Goal: Task Accomplishment & Management: Use online tool/utility

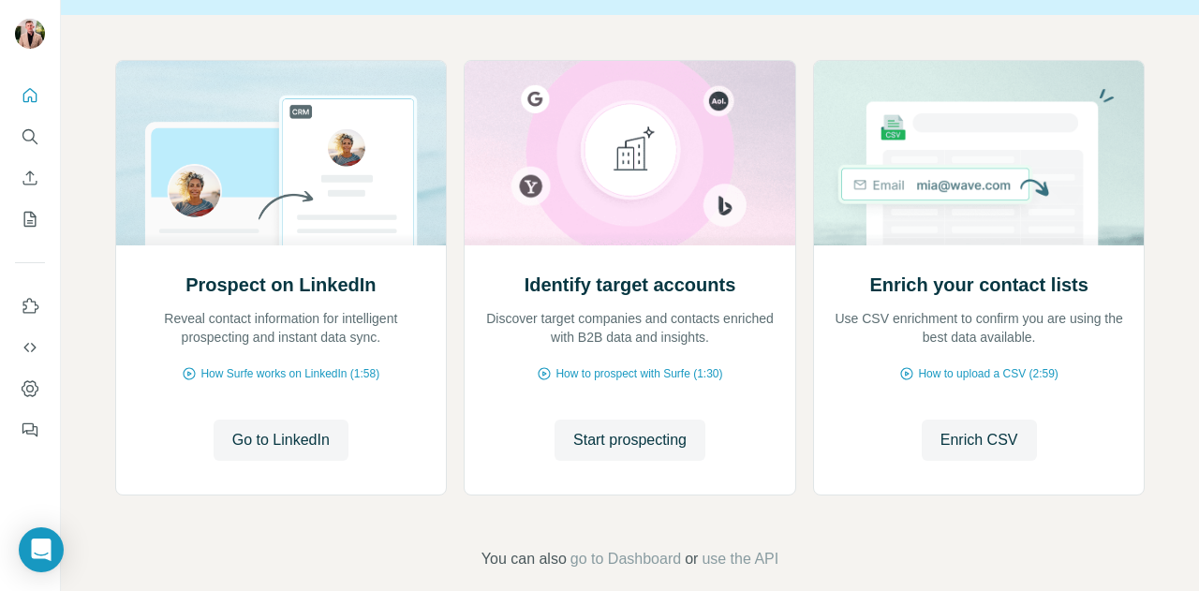
scroll to position [173, 0]
click at [24, 386] on icon "Dashboard" at bounding box center [30, 388] width 19 height 19
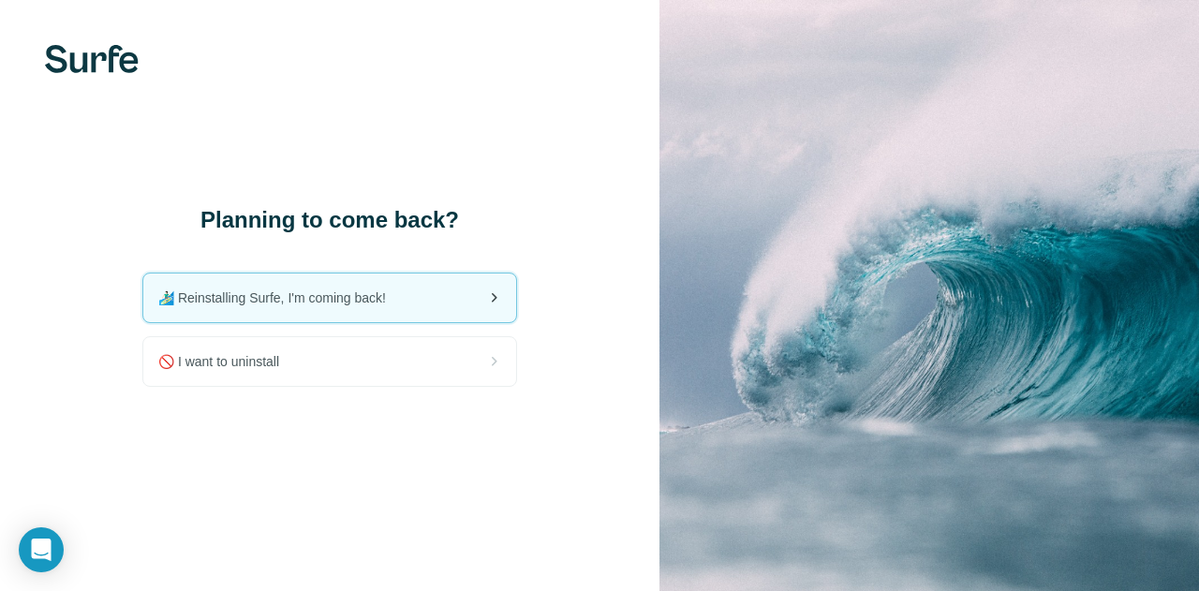
click at [369, 313] on div "🏄🏻‍♂️ Reinstalling Surfe, I'm coming back!" at bounding box center [329, 298] width 373 height 49
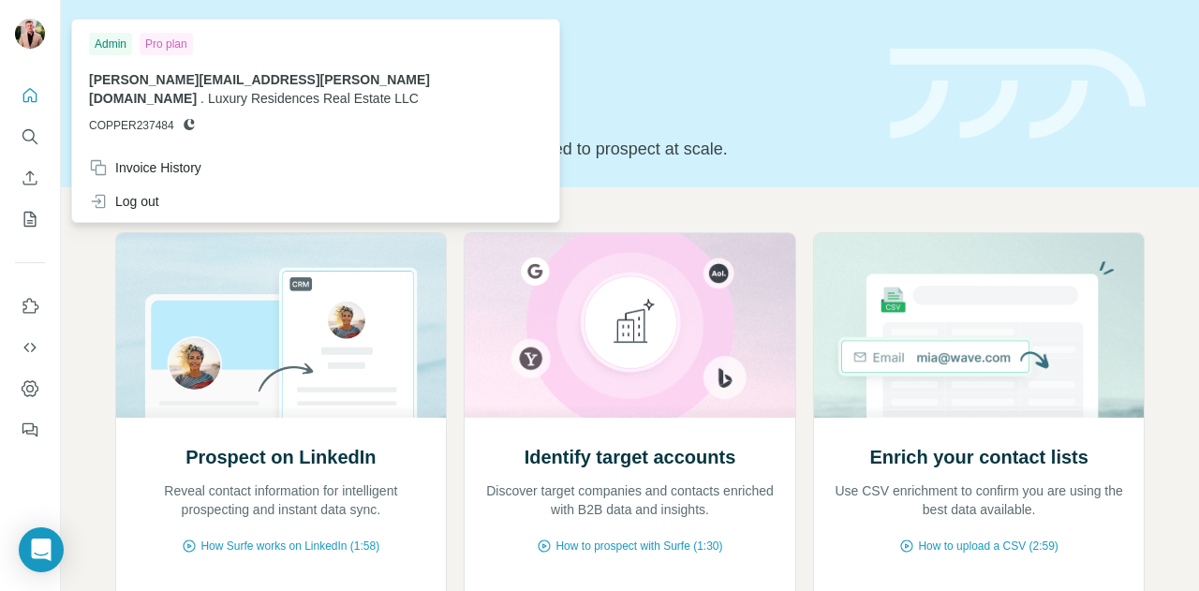
click at [140, 123] on span "COPPER237484" at bounding box center [131, 125] width 85 height 17
click at [104, 44] on div "Admin" at bounding box center [110, 44] width 43 height 22
click at [189, 121] on icon at bounding box center [189, 124] width 15 height 15
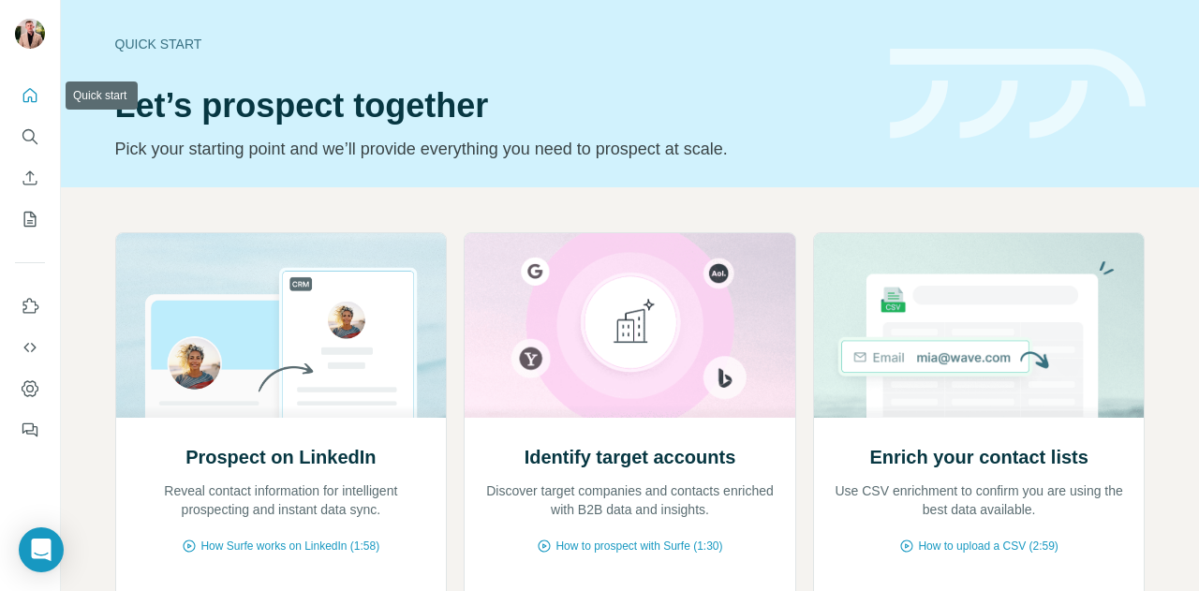
click at [28, 97] on icon "Quick start" at bounding box center [30, 95] width 14 height 14
click at [26, 221] on icon "My lists" at bounding box center [30, 219] width 19 height 19
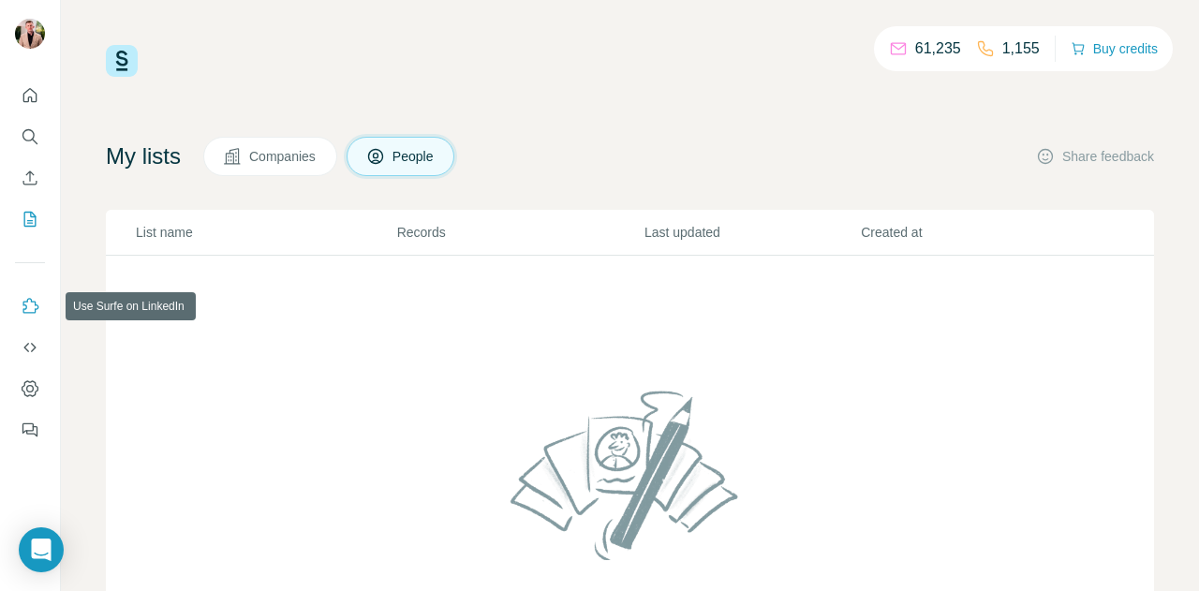
click at [26, 305] on icon "Use Surfe on LinkedIn" at bounding box center [30, 306] width 19 height 19
click at [34, 340] on icon "Use Surfe API" at bounding box center [30, 347] width 19 height 19
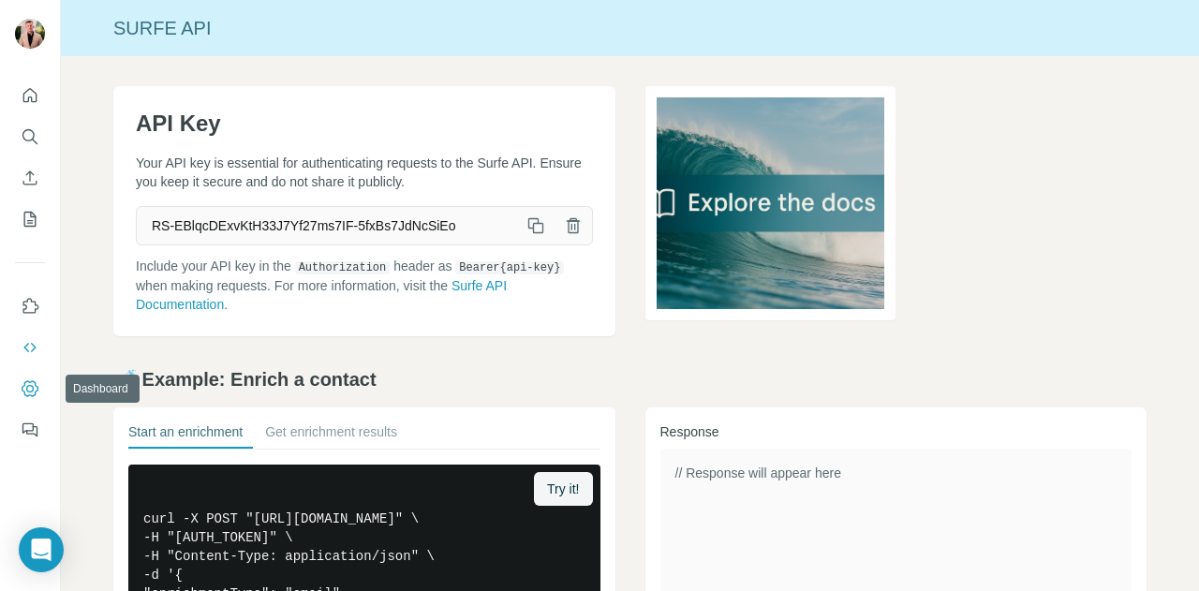
click at [28, 389] on icon "Dashboard" at bounding box center [30, 388] width 19 height 19
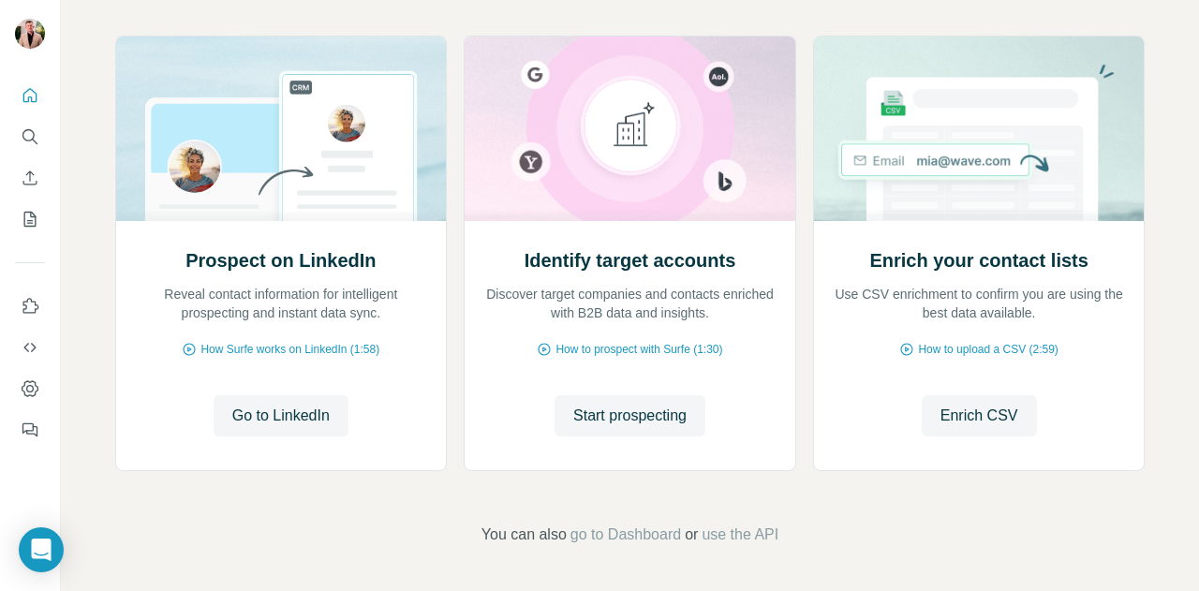
scroll to position [197, 0]
click at [610, 426] on span "Start prospecting" at bounding box center [629, 416] width 113 height 22
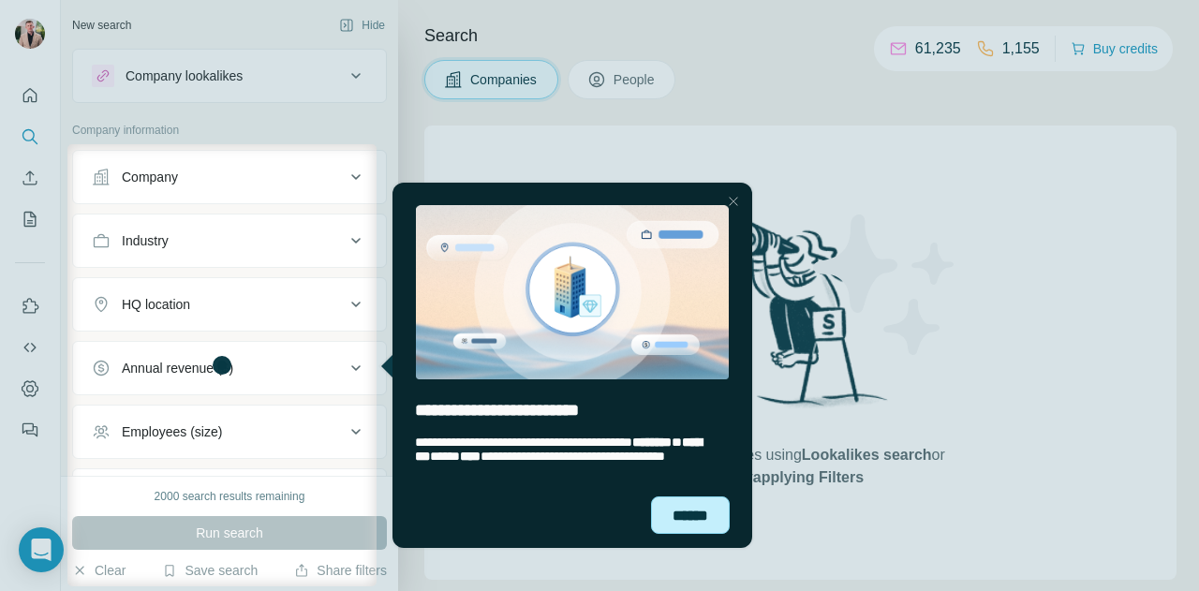
click at [691, 508] on div "******" at bounding box center [690, 515] width 79 height 37
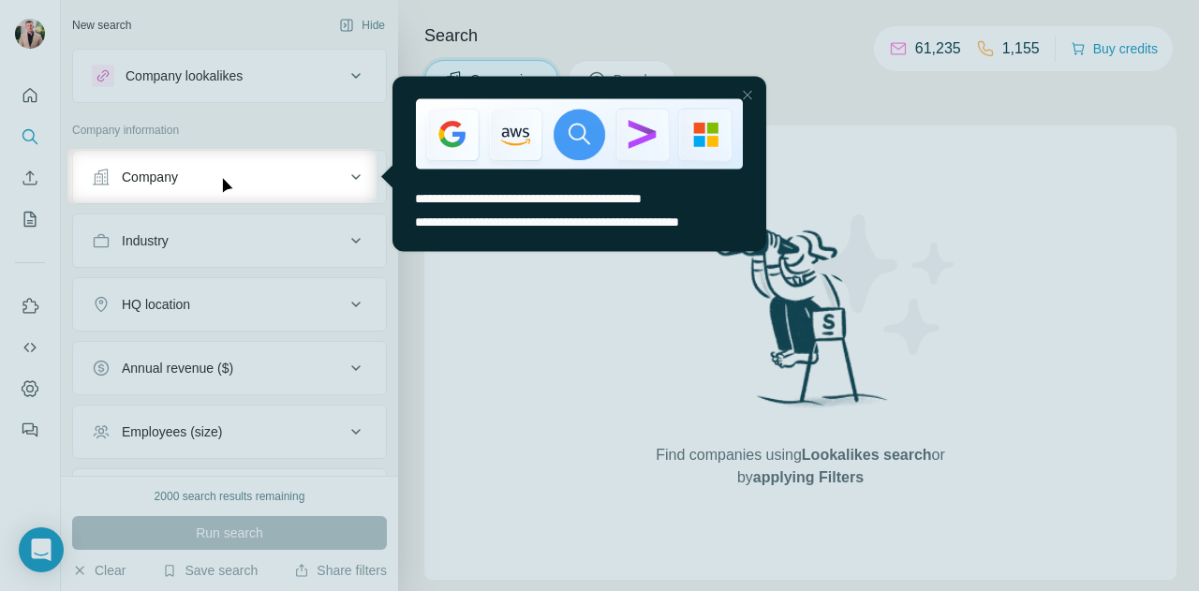
click at [531, 308] on div at bounding box center [599, 397] width 1199 height 388
click at [742, 89] on div at bounding box center [746, 94] width 22 height 22
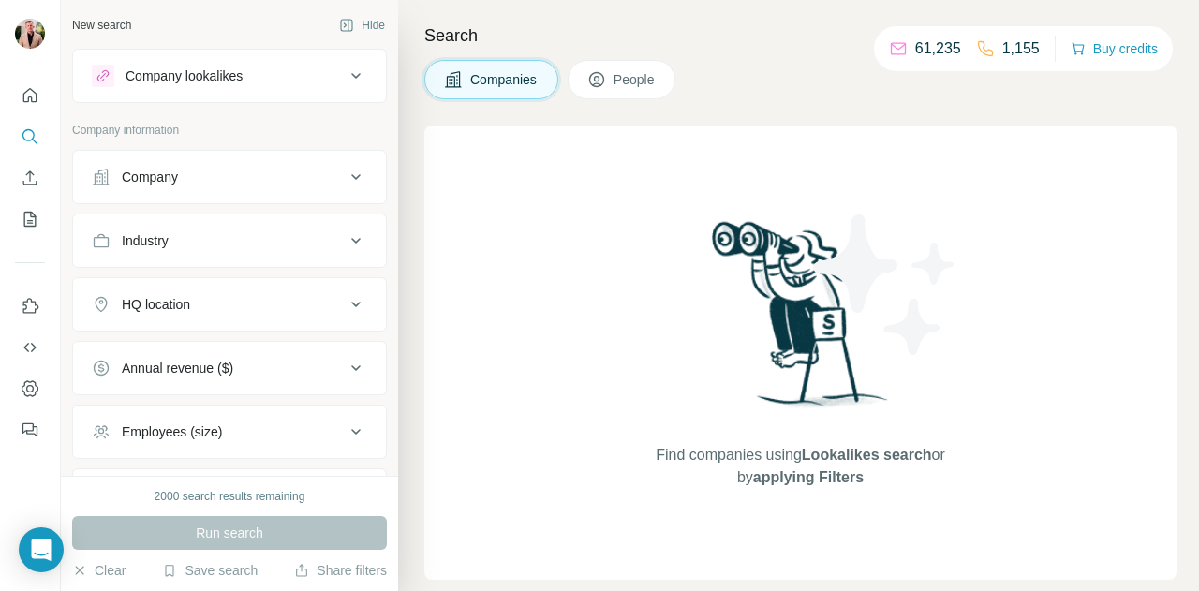
click at [219, 174] on div "Company" at bounding box center [218, 177] width 253 height 19
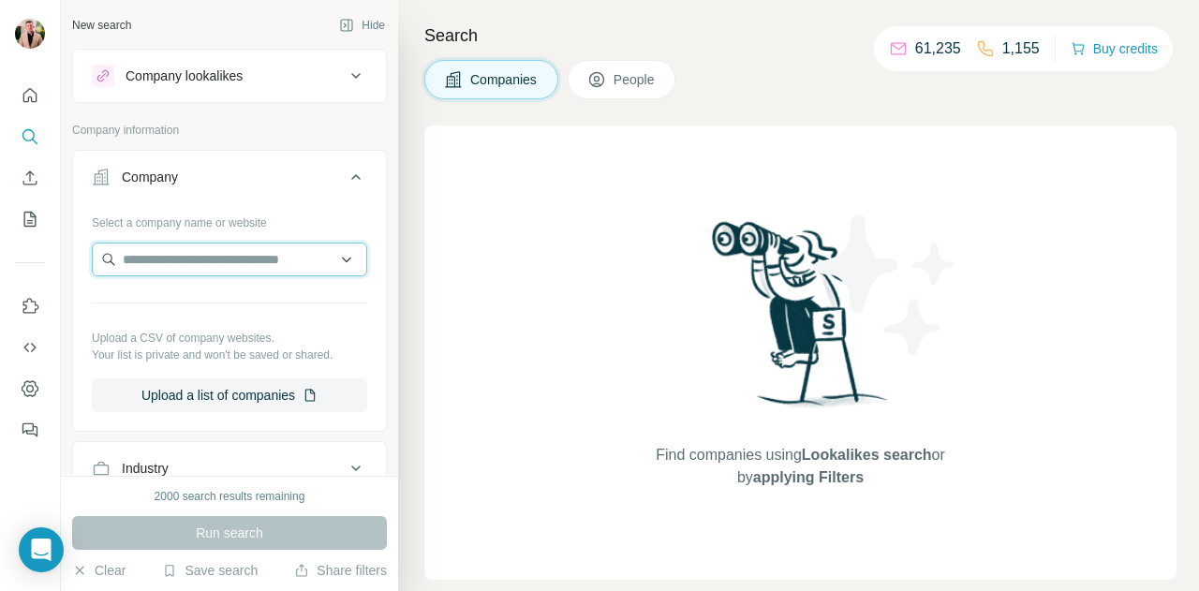
click at [143, 263] on input "text" at bounding box center [229, 260] width 275 height 34
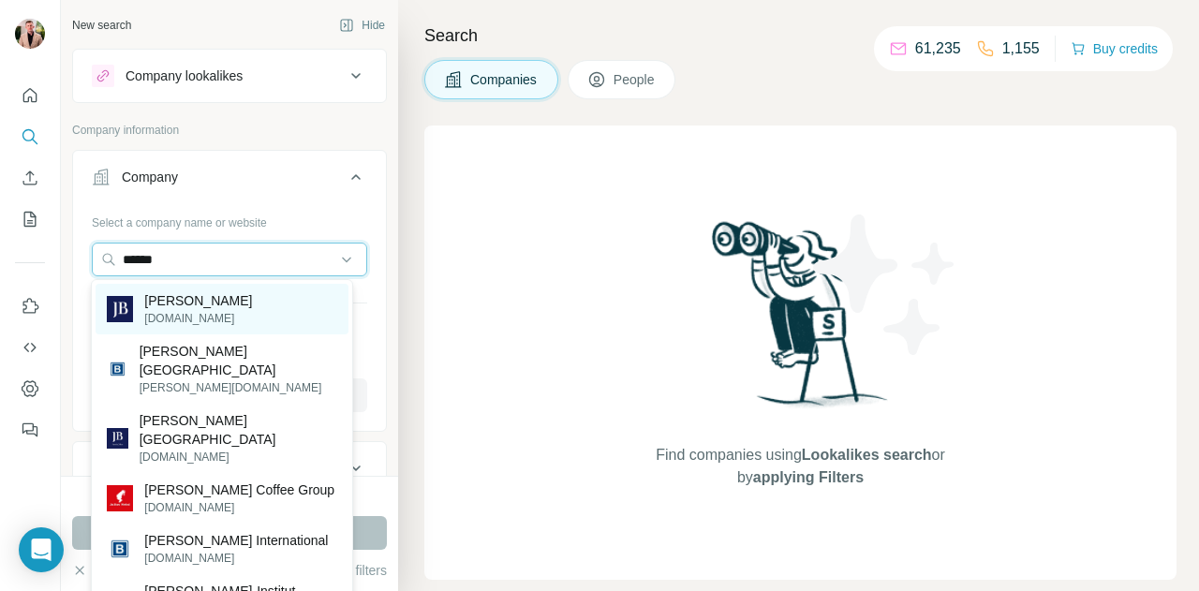
type input "******"
click at [195, 316] on p "juliusbaer.com" at bounding box center [198, 318] width 108 height 17
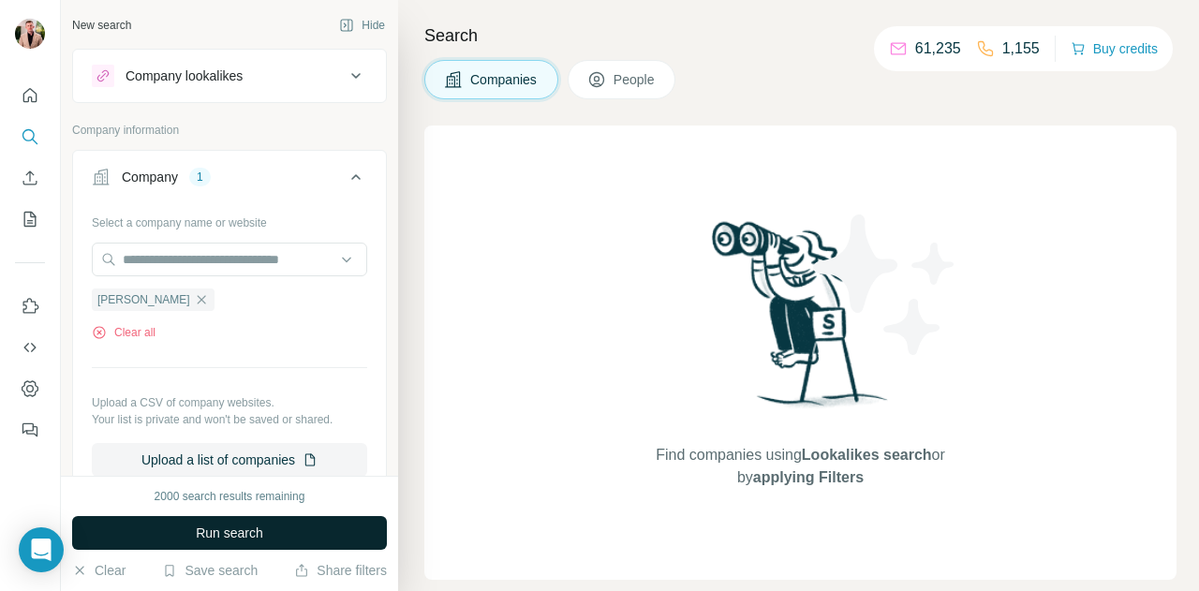
click at [230, 521] on button "Run search" at bounding box center [229, 533] width 315 height 34
click at [230, 521] on div "Run search" at bounding box center [229, 533] width 315 height 34
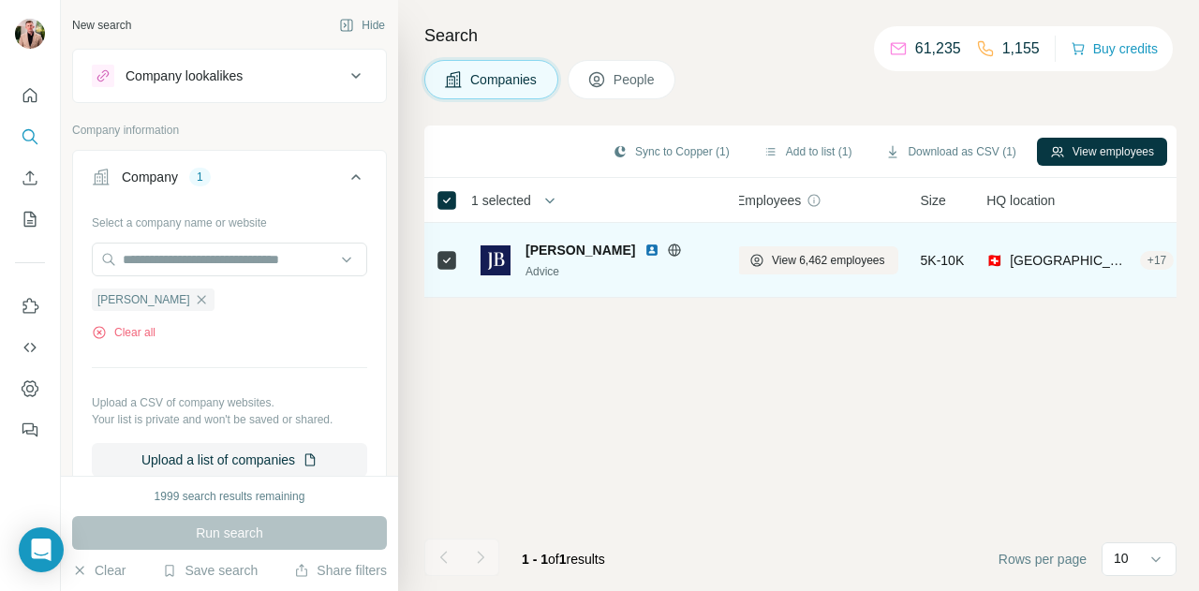
scroll to position [0, 4]
click at [838, 256] on span "View 6,462 employees" at bounding box center [838, 260] width 113 height 17
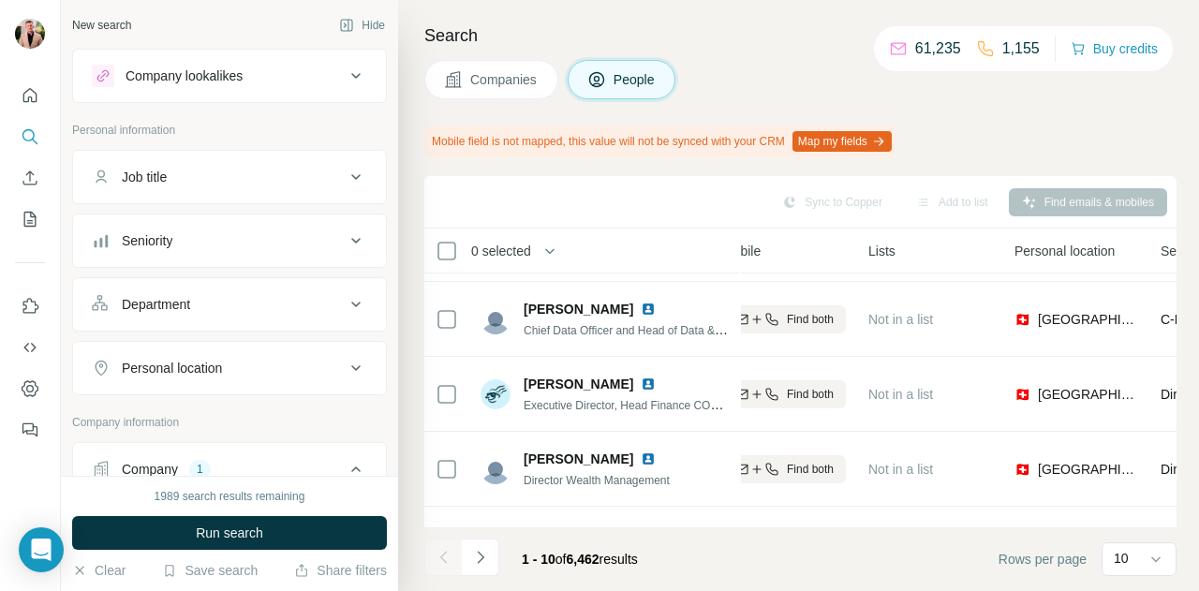
scroll to position [216, 0]
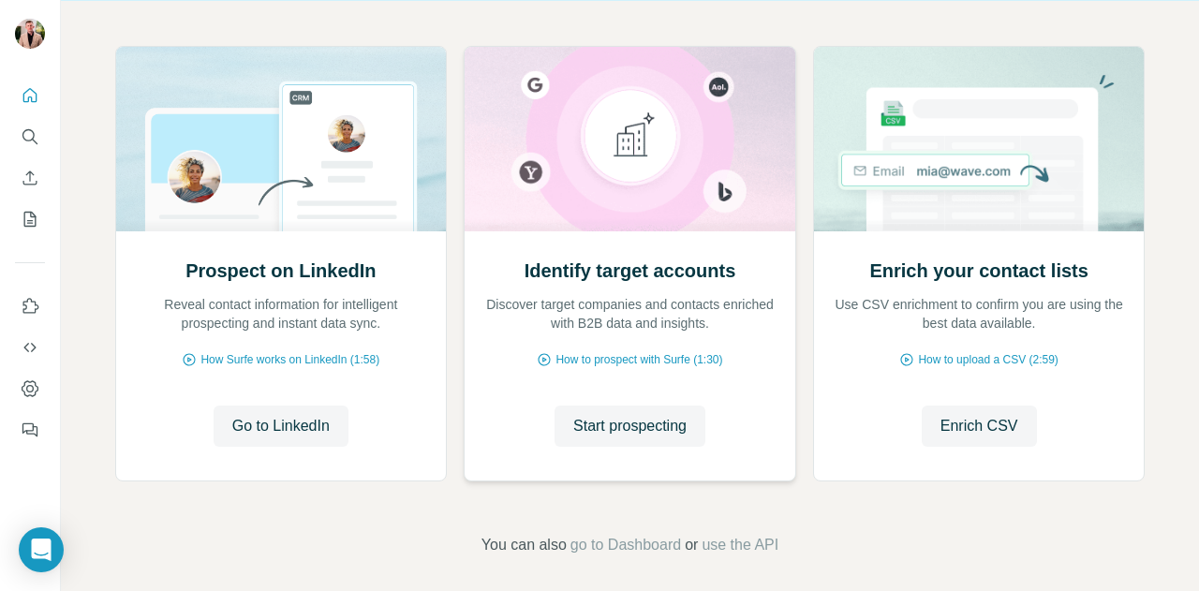
scroll to position [197, 0]
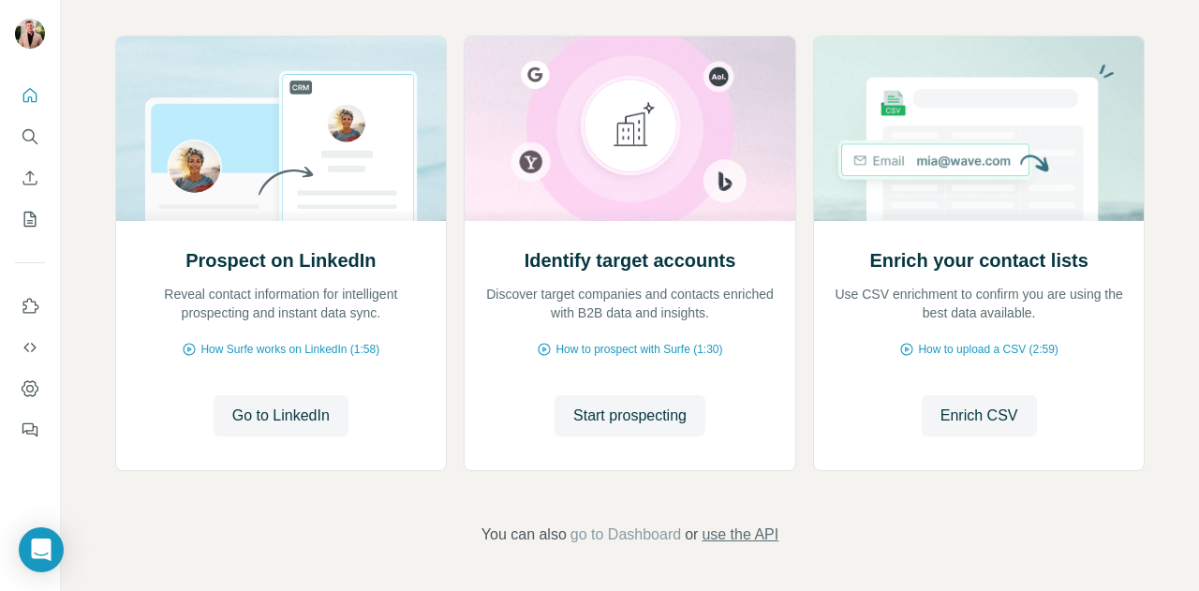
click at [778, 541] on span "use the API" at bounding box center [740, 535] width 77 height 22
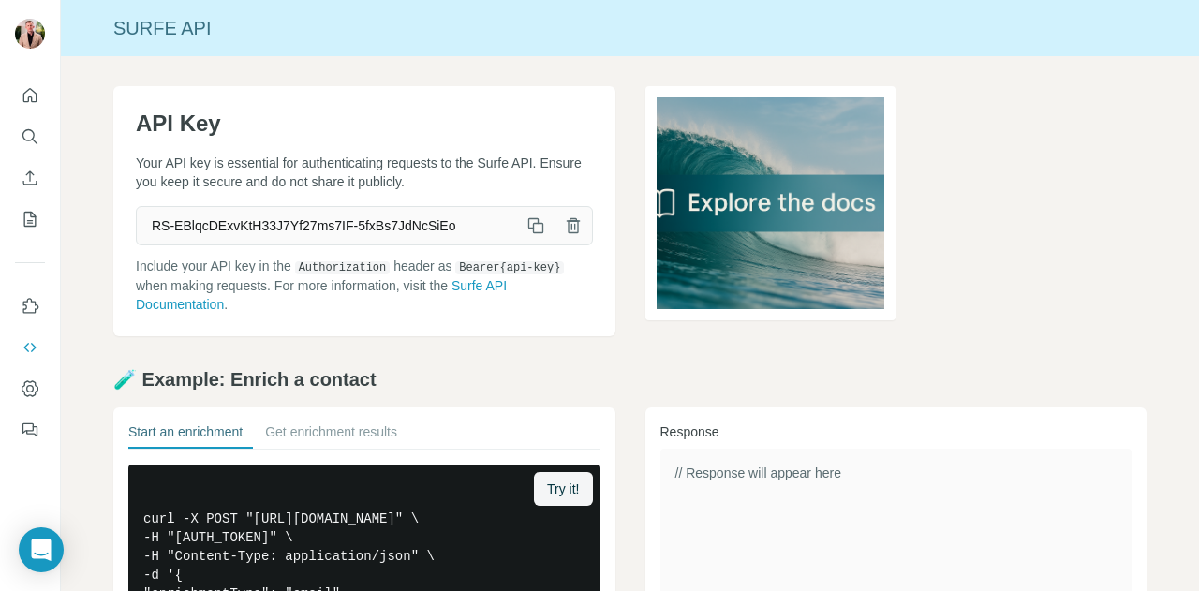
click at [373, 224] on span "RS-EBlqcDExvKtH33J7Yf27ms7IF-5fxBs7JdNcSiEo" at bounding box center [327, 226] width 380 height 34
click at [420, 229] on span "RS-EBlqcDExvKtH33J7Yf27ms7IF-5fxBs7JdNcSiEo" at bounding box center [327, 226] width 380 height 34
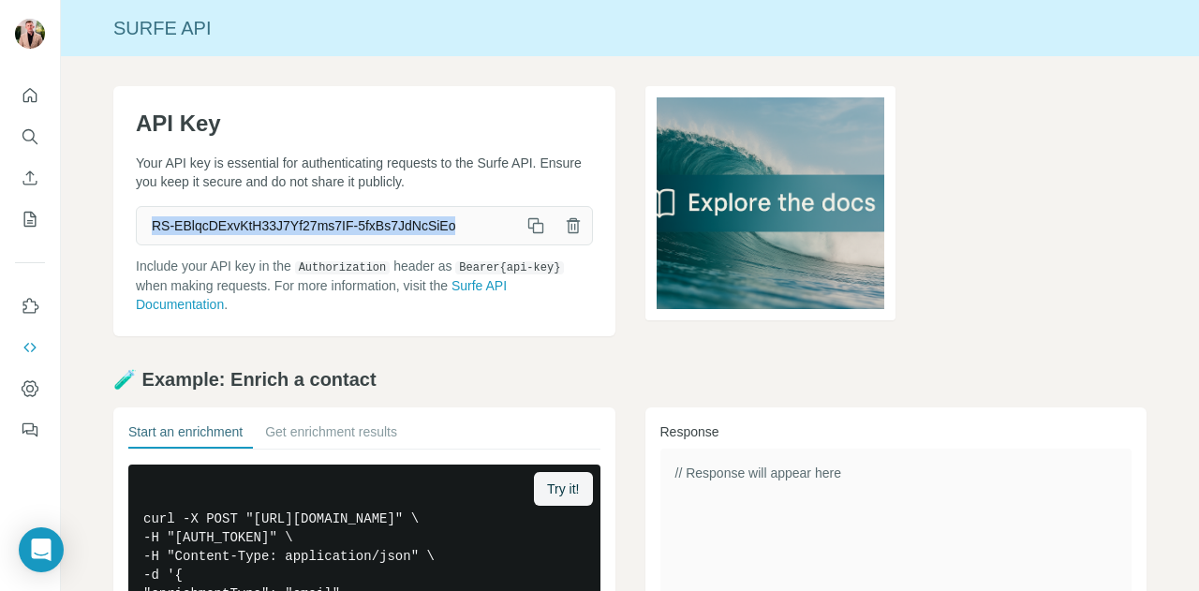
click at [420, 229] on span "RS-EBlqcDExvKtH33J7Yf27ms7IF-5fxBs7JdNcSiEo" at bounding box center [327, 226] width 380 height 34
